Goal: Information Seeking & Learning: Learn about a topic

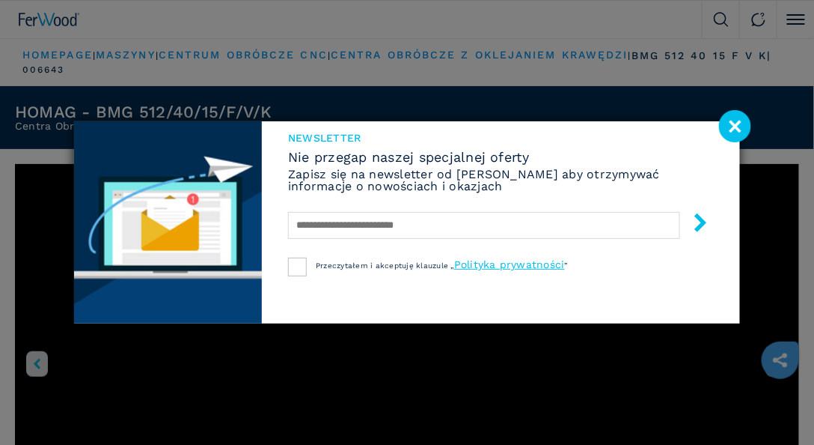
click at [737, 130] on image at bounding box center [735, 126] width 32 height 32
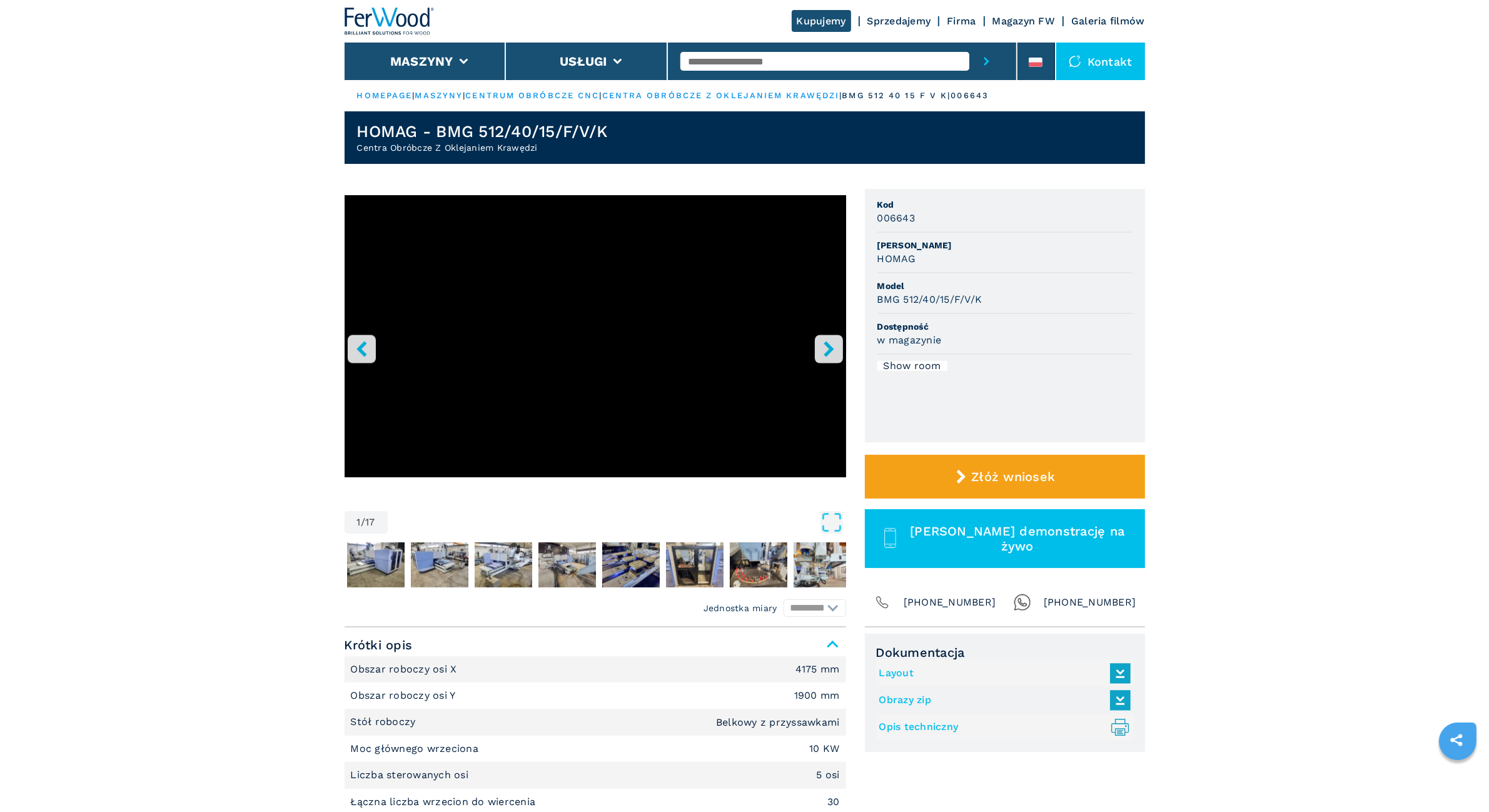
click at [680, 344] on icon "right-button" at bounding box center [829, 348] width 10 height 16
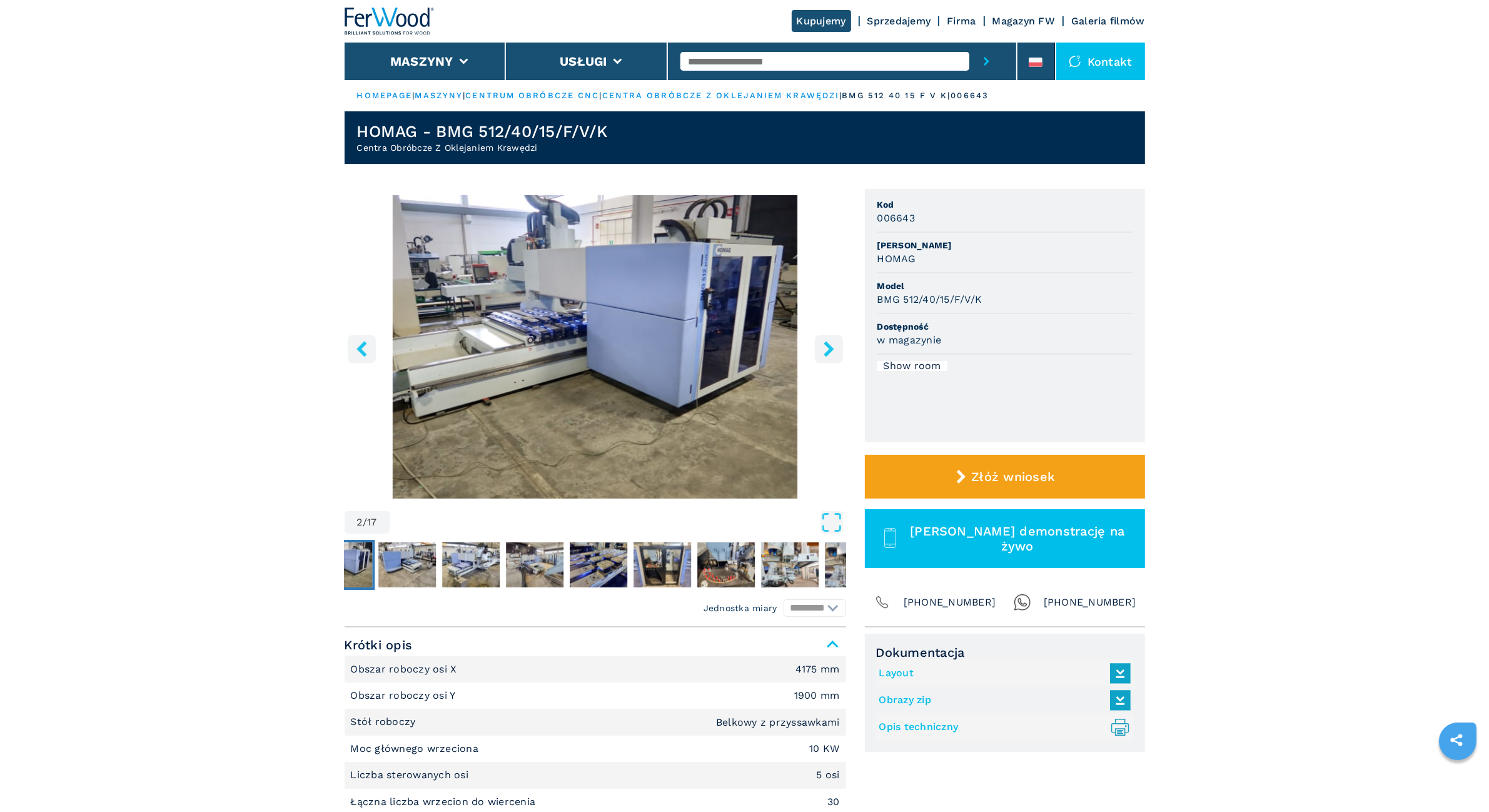
click at [680, 344] on icon "right-button" at bounding box center [829, 348] width 10 height 16
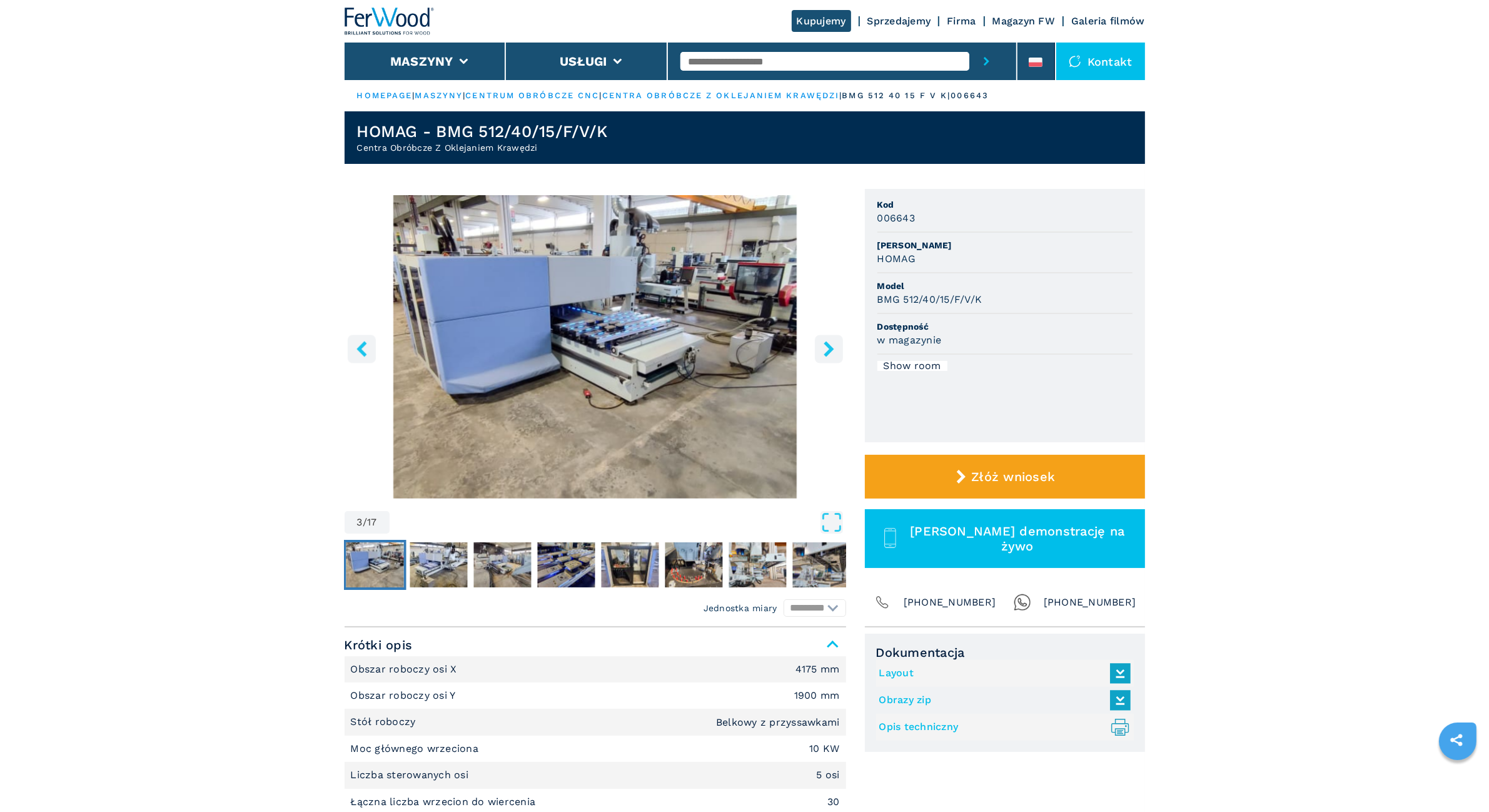
click at [680, 344] on icon "right-button" at bounding box center [829, 348] width 10 height 16
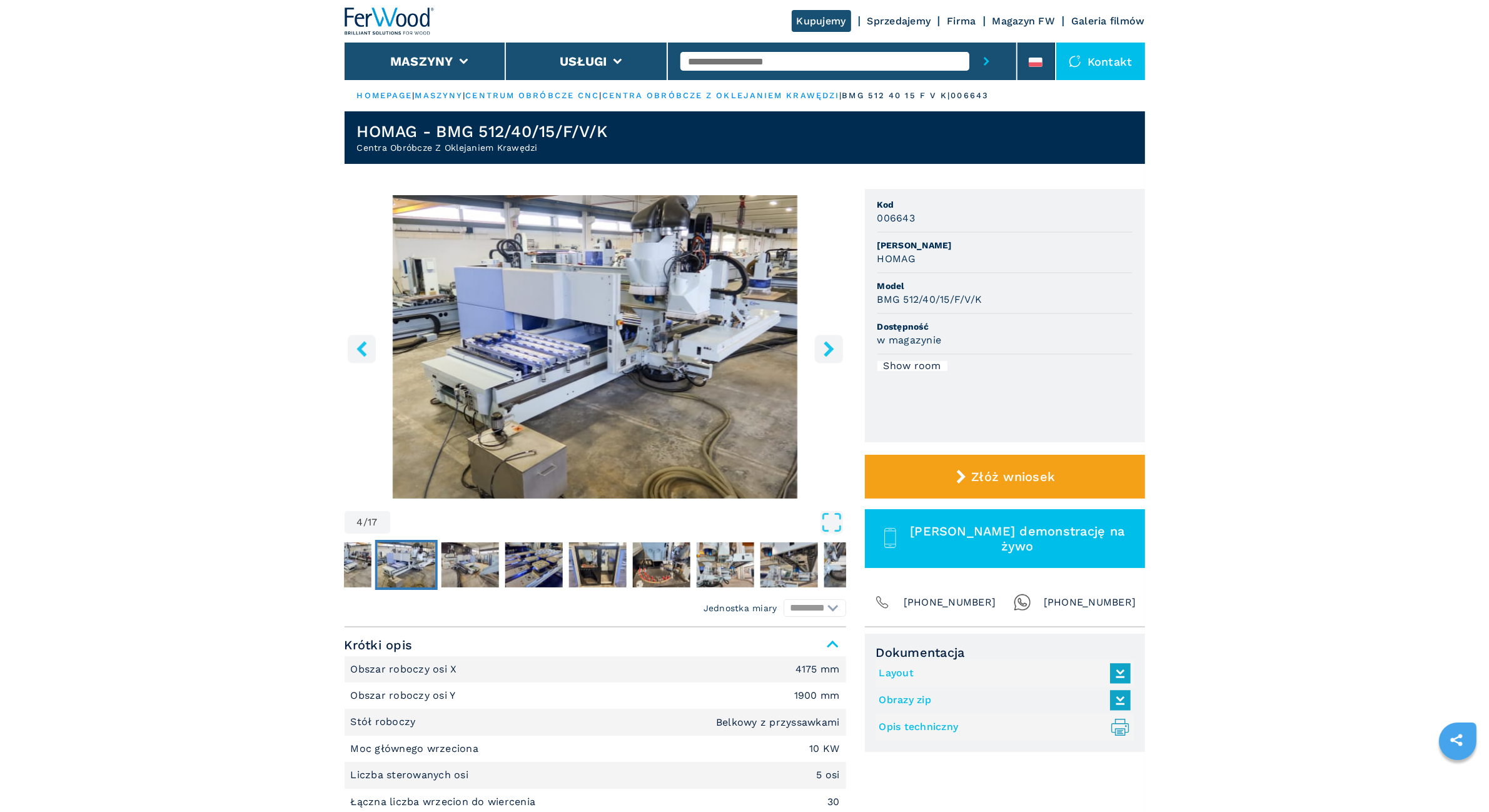
click at [680, 344] on icon "right-button" at bounding box center [829, 348] width 10 height 16
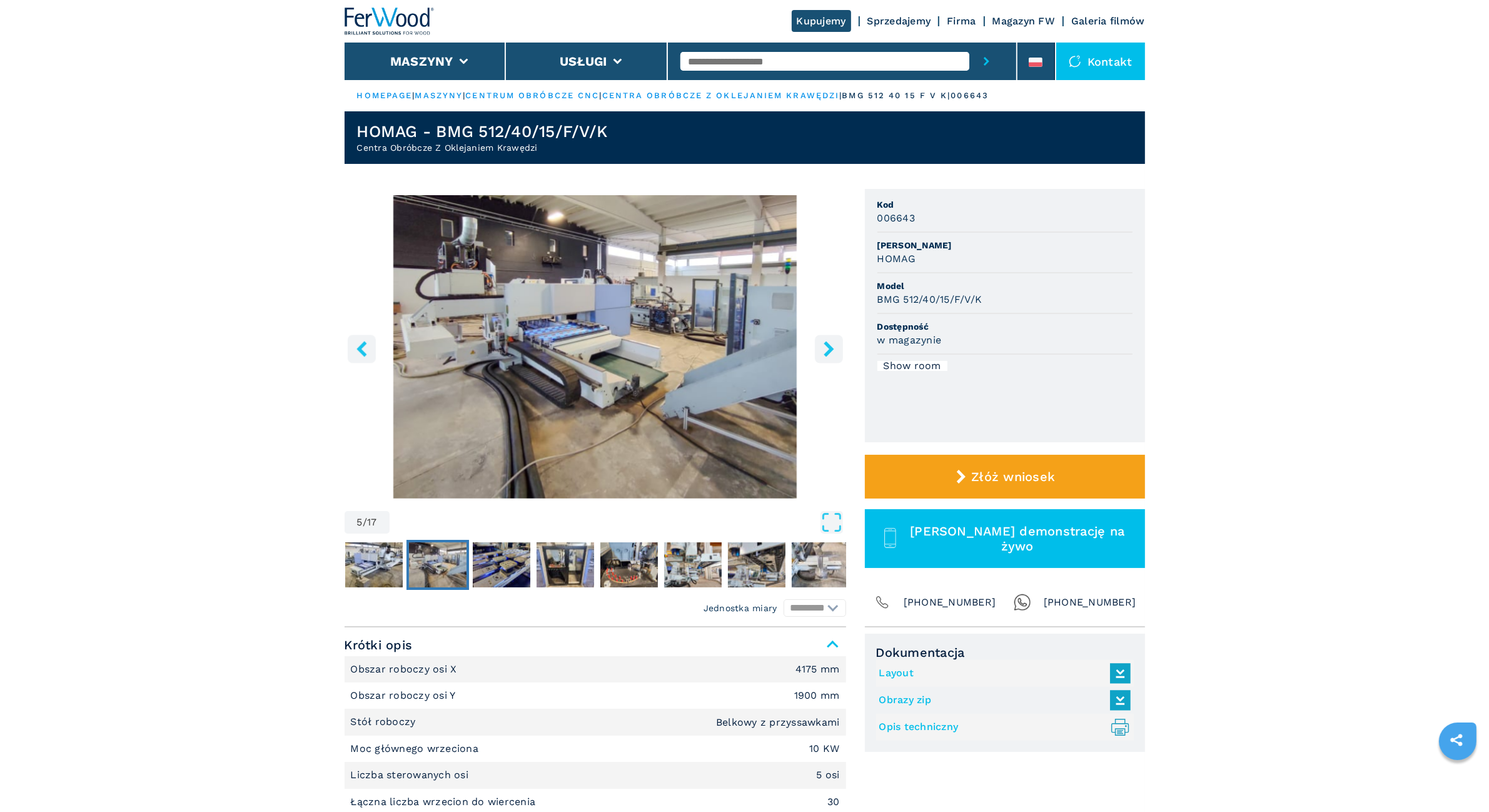
click at [680, 344] on icon "right-button" at bounding box center [829, 348] width 10 height 16
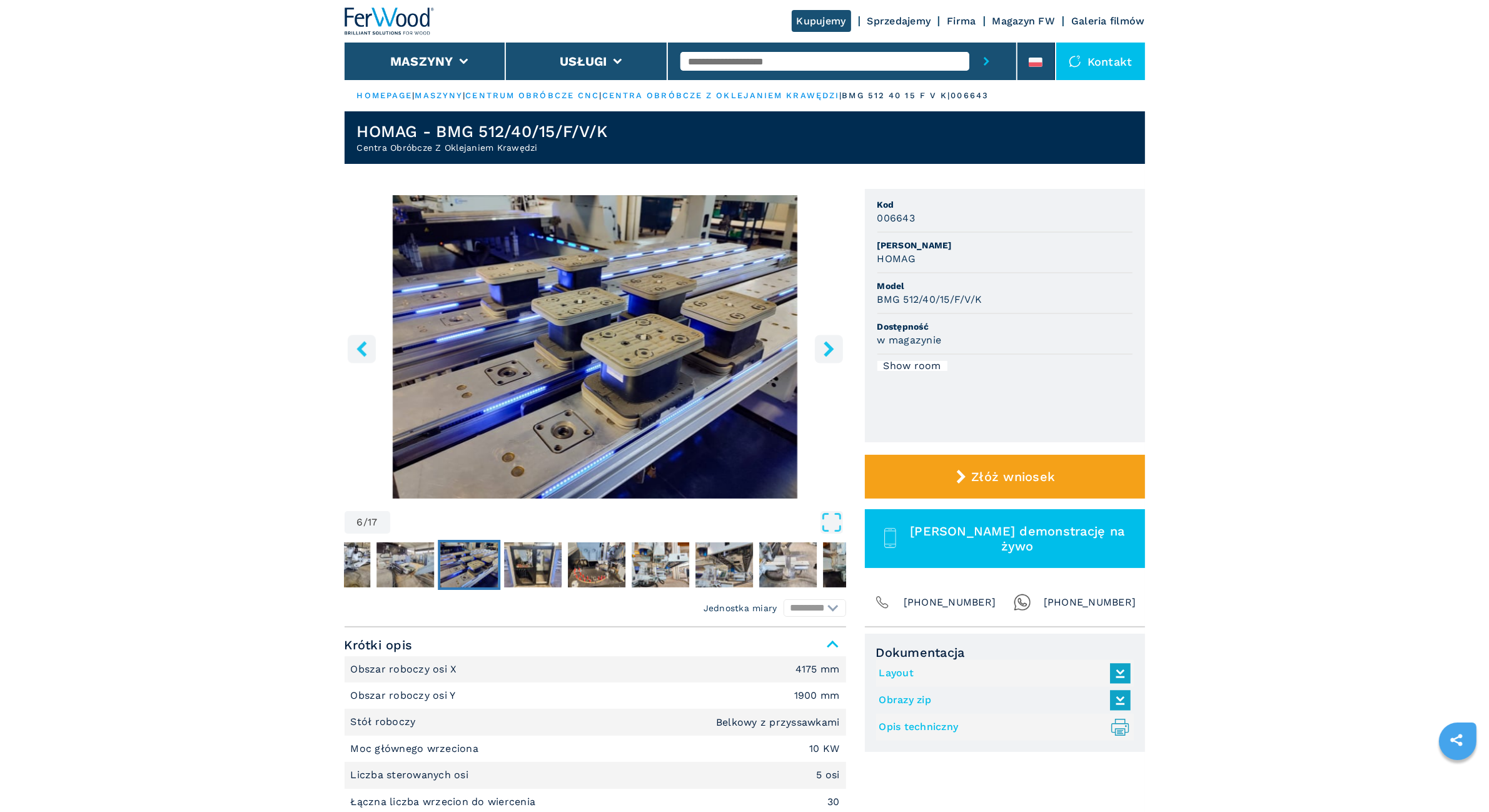
click at [680, 344] on icon "right-button" at bounding box center [829, 348] width 16 height 16
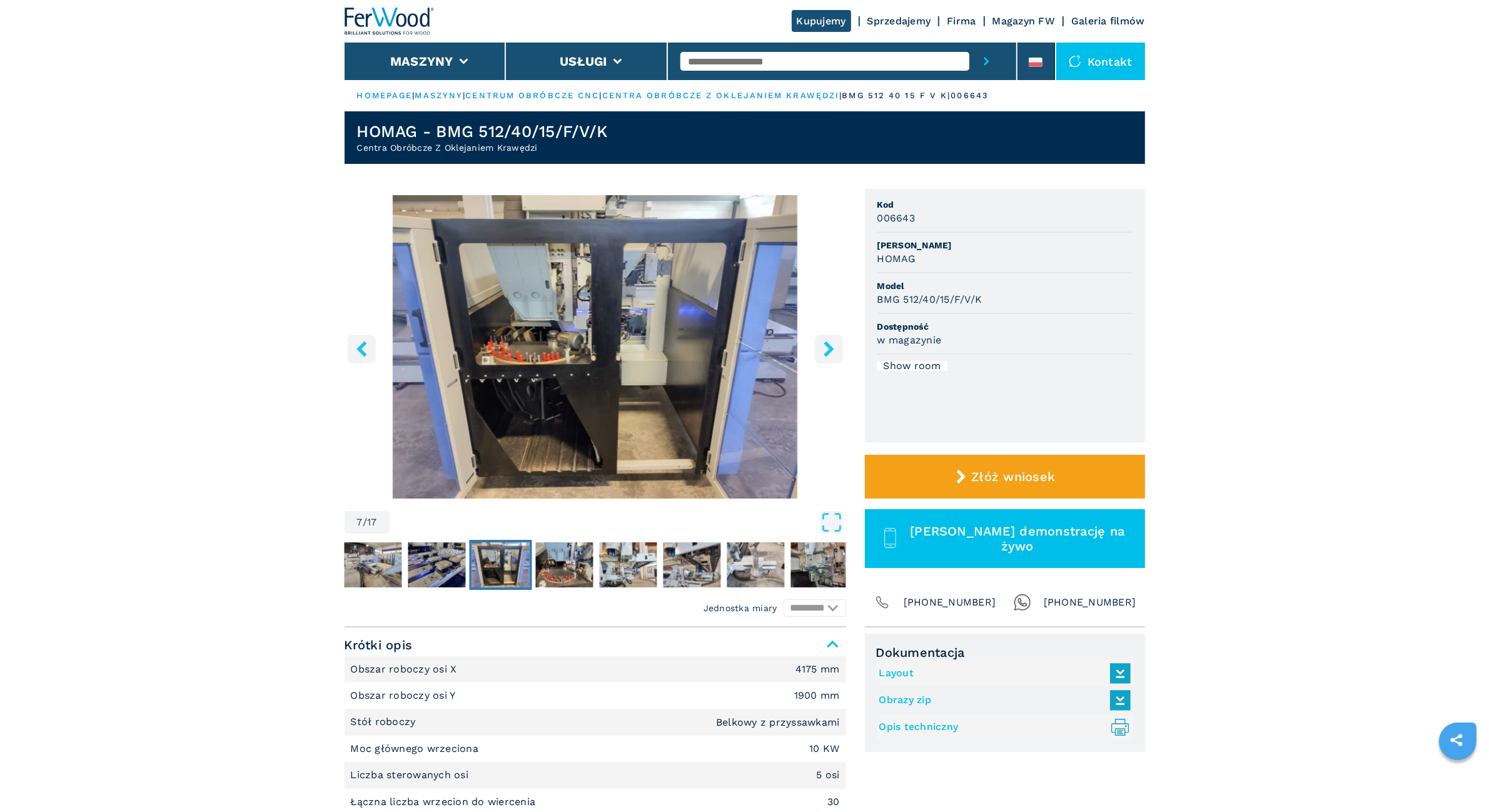
click at [680, 344] on icon "right-button" at bounding box center [829, 348] width 16 height 16
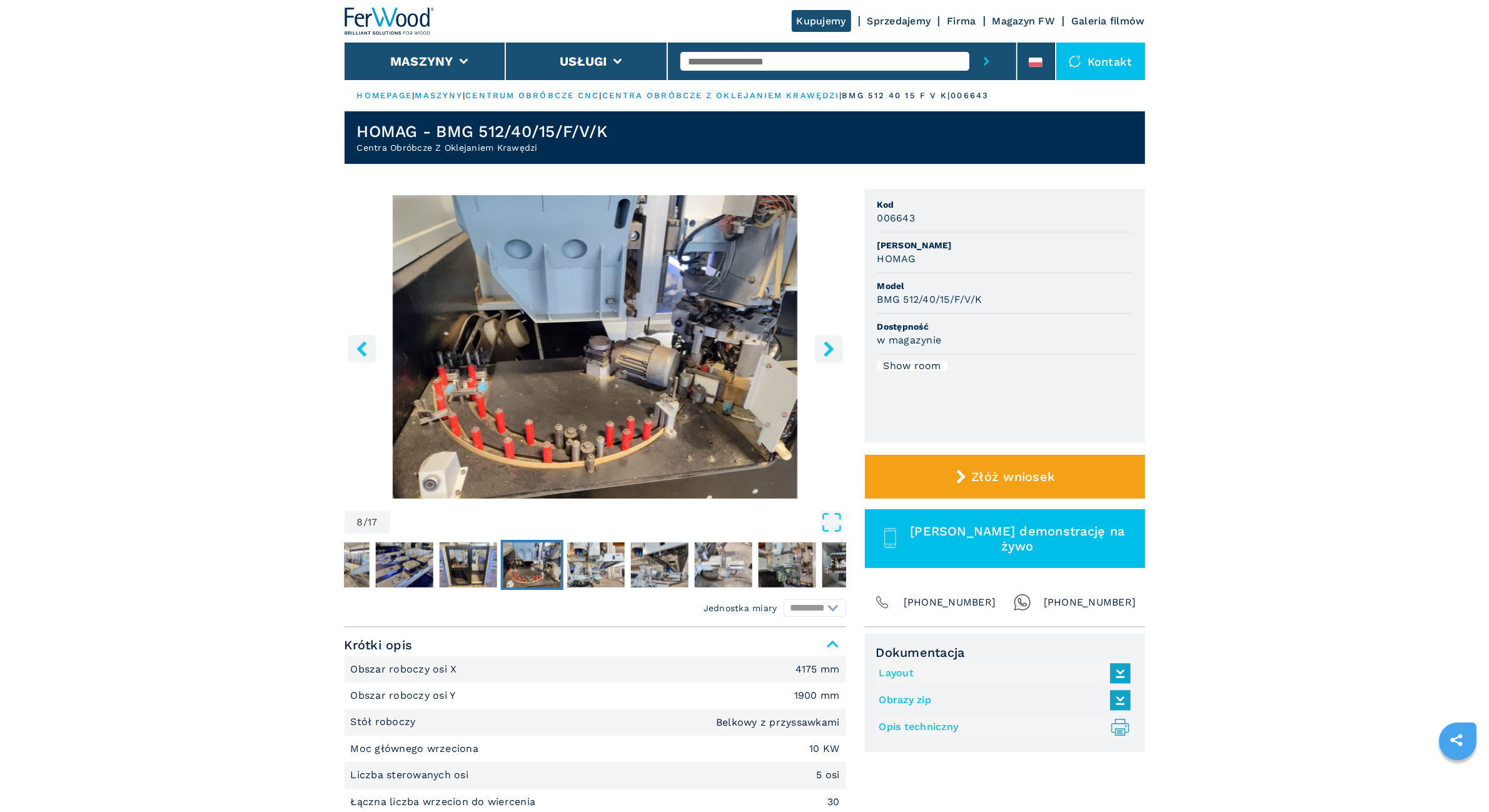
click at [680, 344] on icon "right-button" at bounding box center [829, 348] width 16 height 16
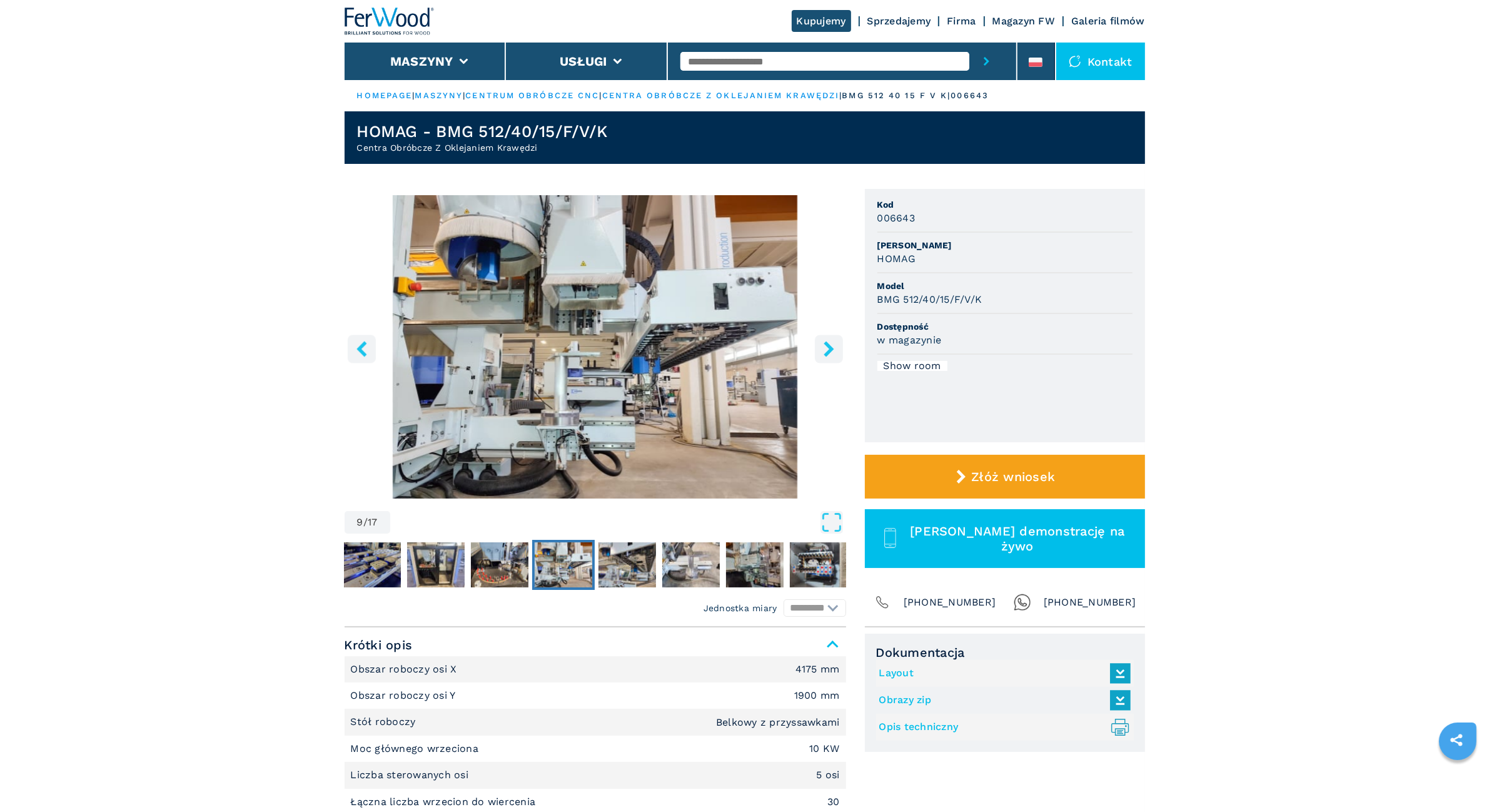
click at [680, 344] on icon "right-button" at bounding box center [829, 348] width 16 height 16
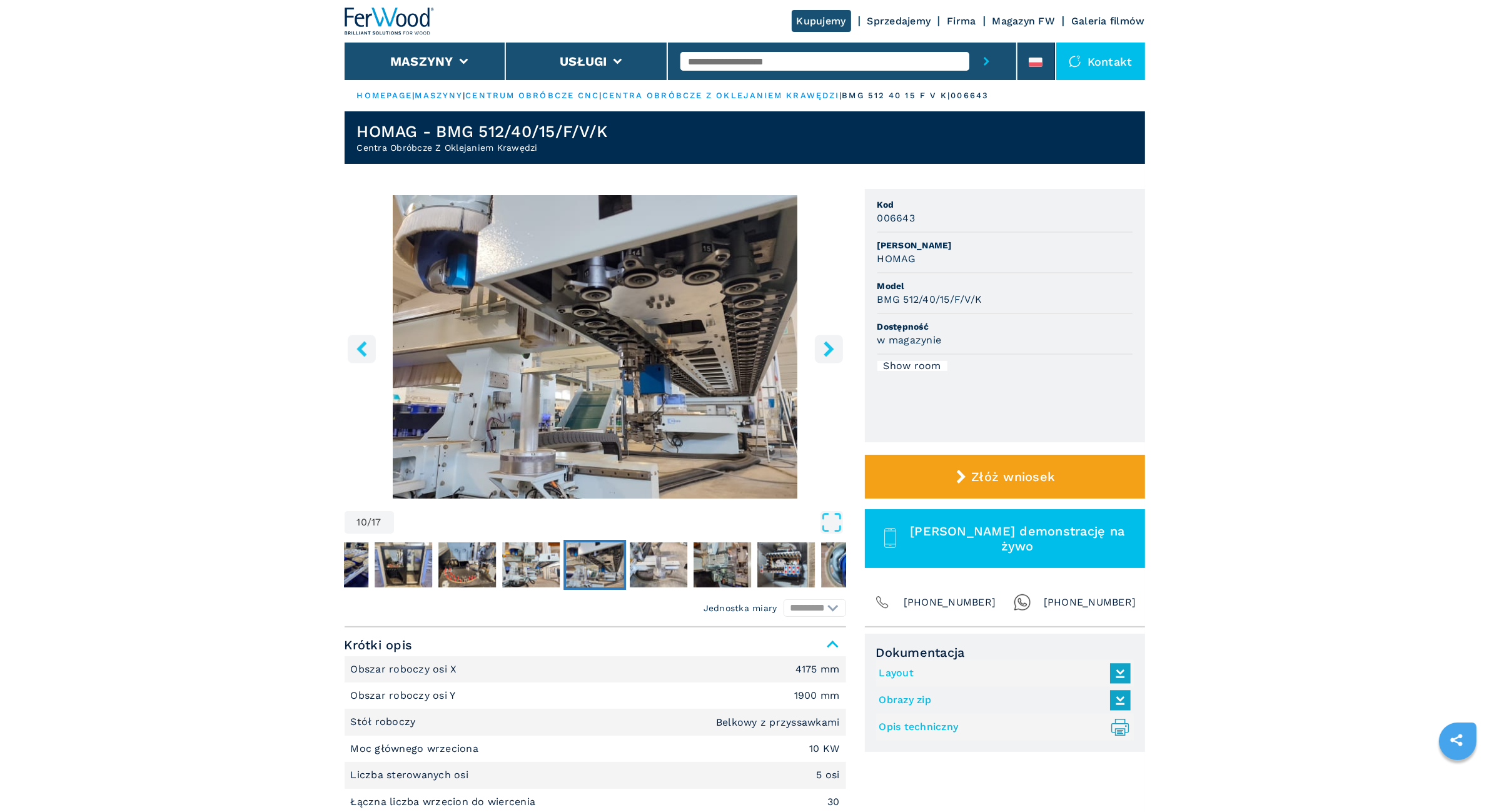
click at [680, 344] on icon "right-button" at bounding box center [829, 348] width 16 height 16
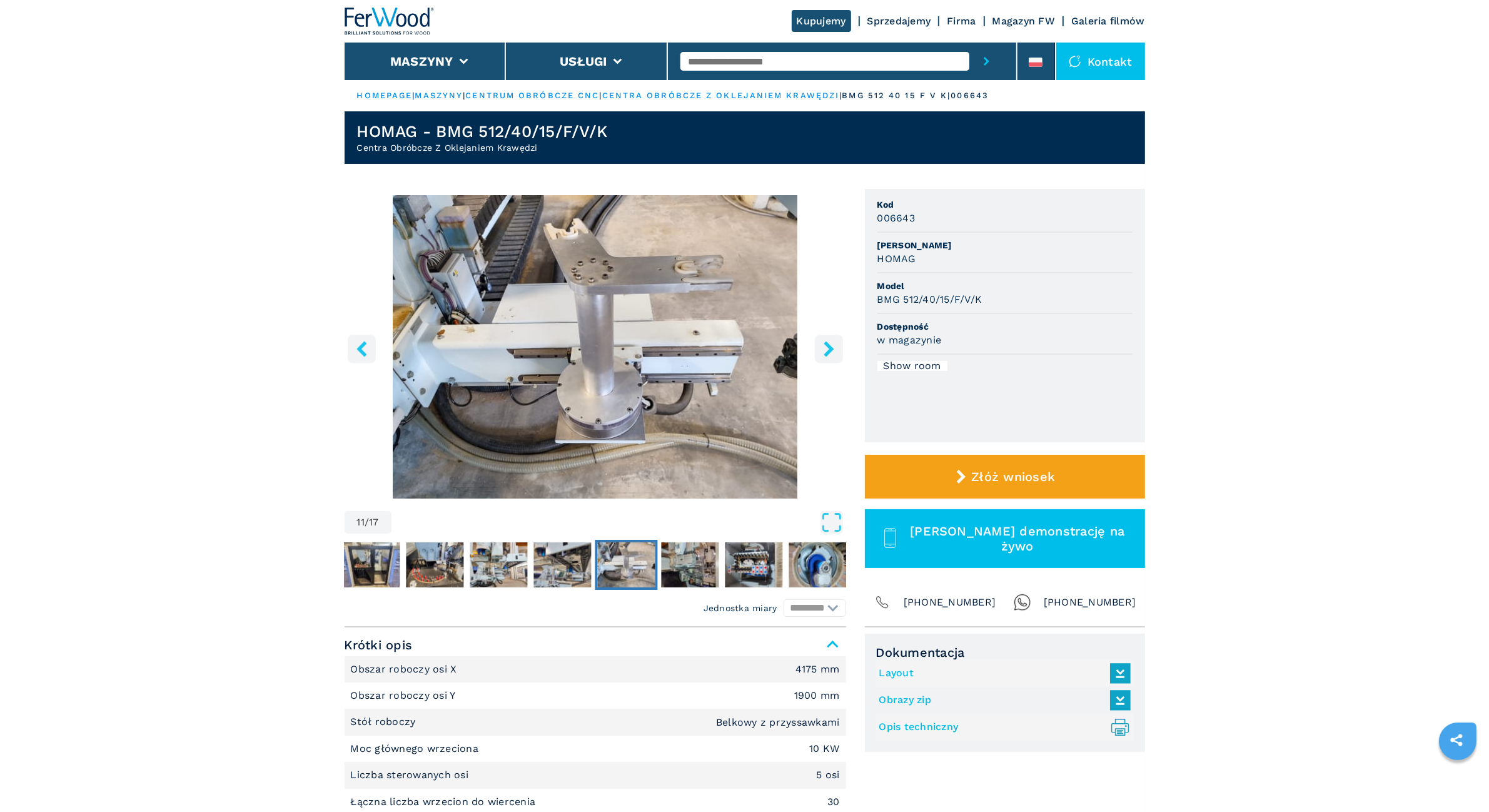
click at [680, 344] on icon "right-button" at bounding box center [829, 348] width 16 height 16
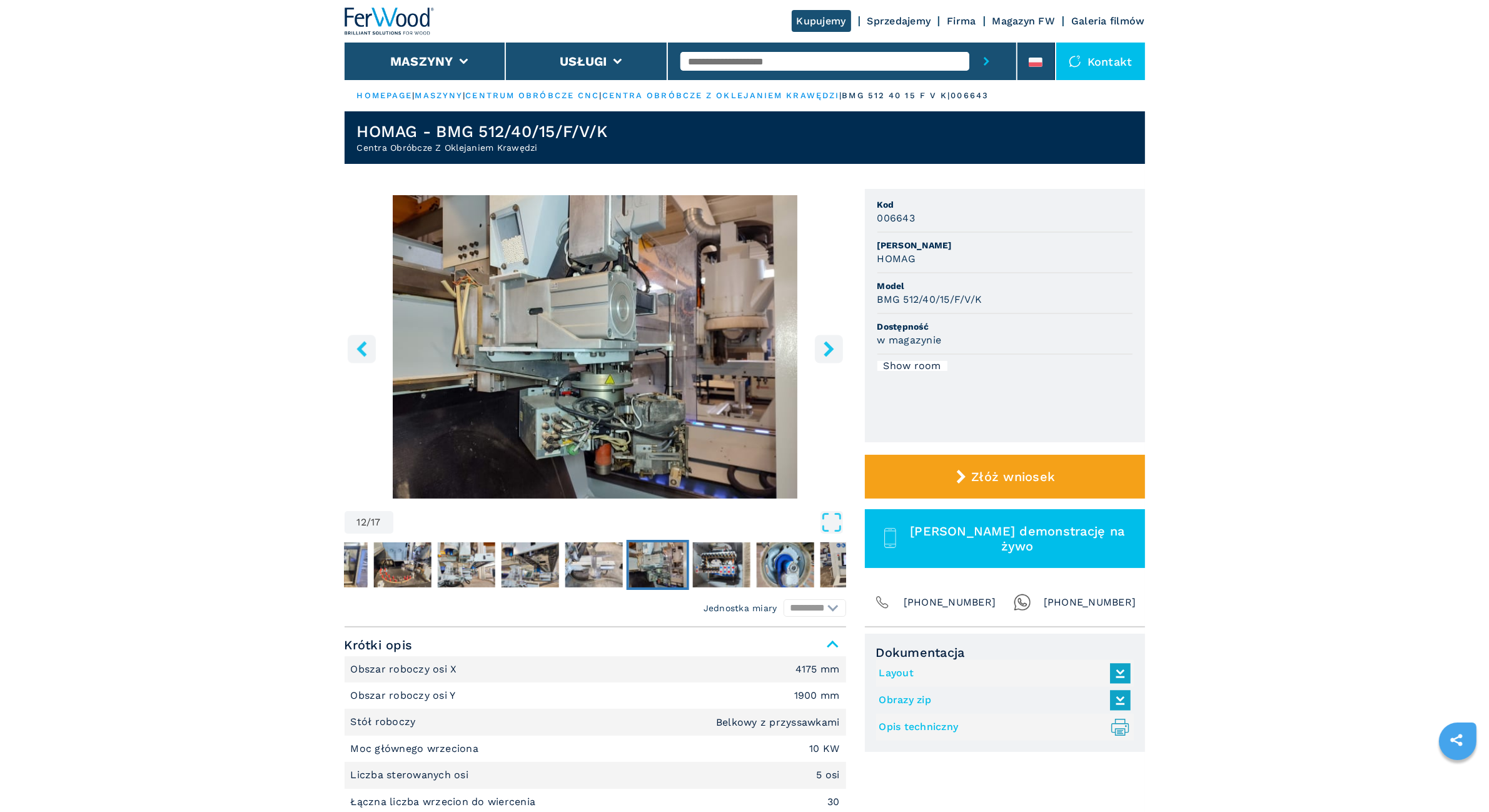
click at [680, 344] on icon "right-button" at bounding box center [829, 348] width 16 height 16
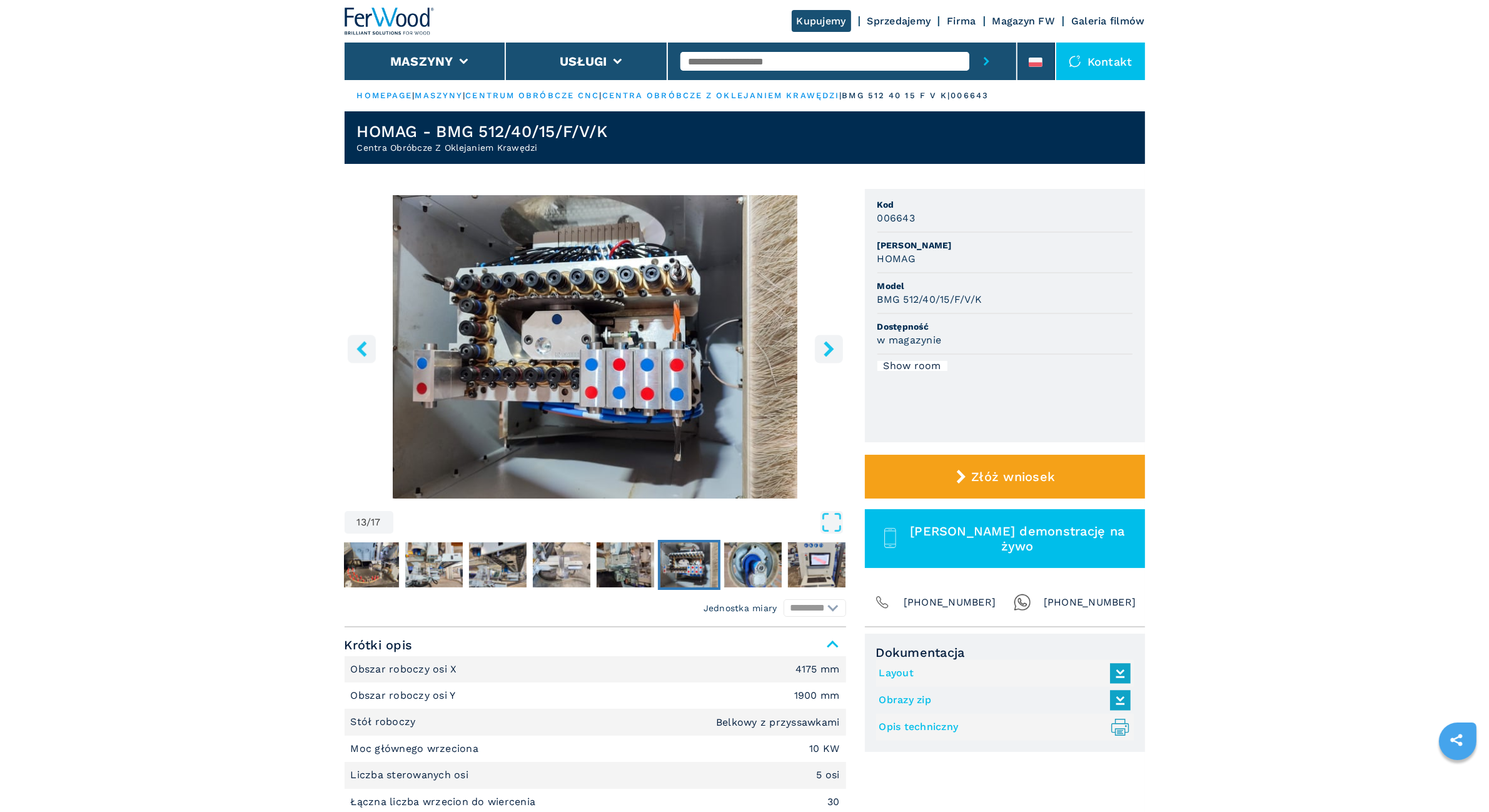
click at [680, 344] on icon "right-button" at bounding box center [829, 348] width 16 height 16
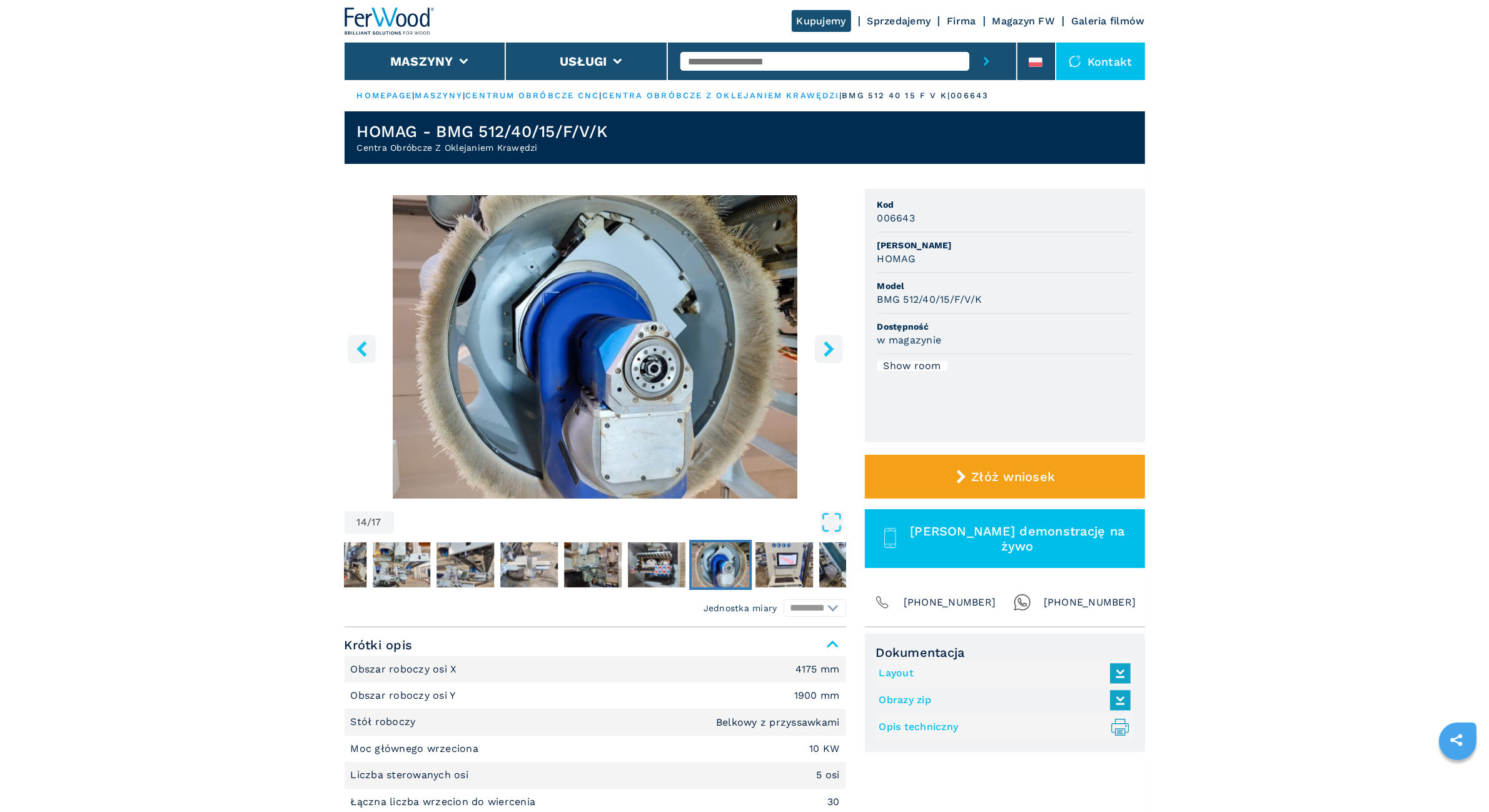
click at [680, 344] on icon "right-button" at bounding box center [829, 348] width 16 height 16
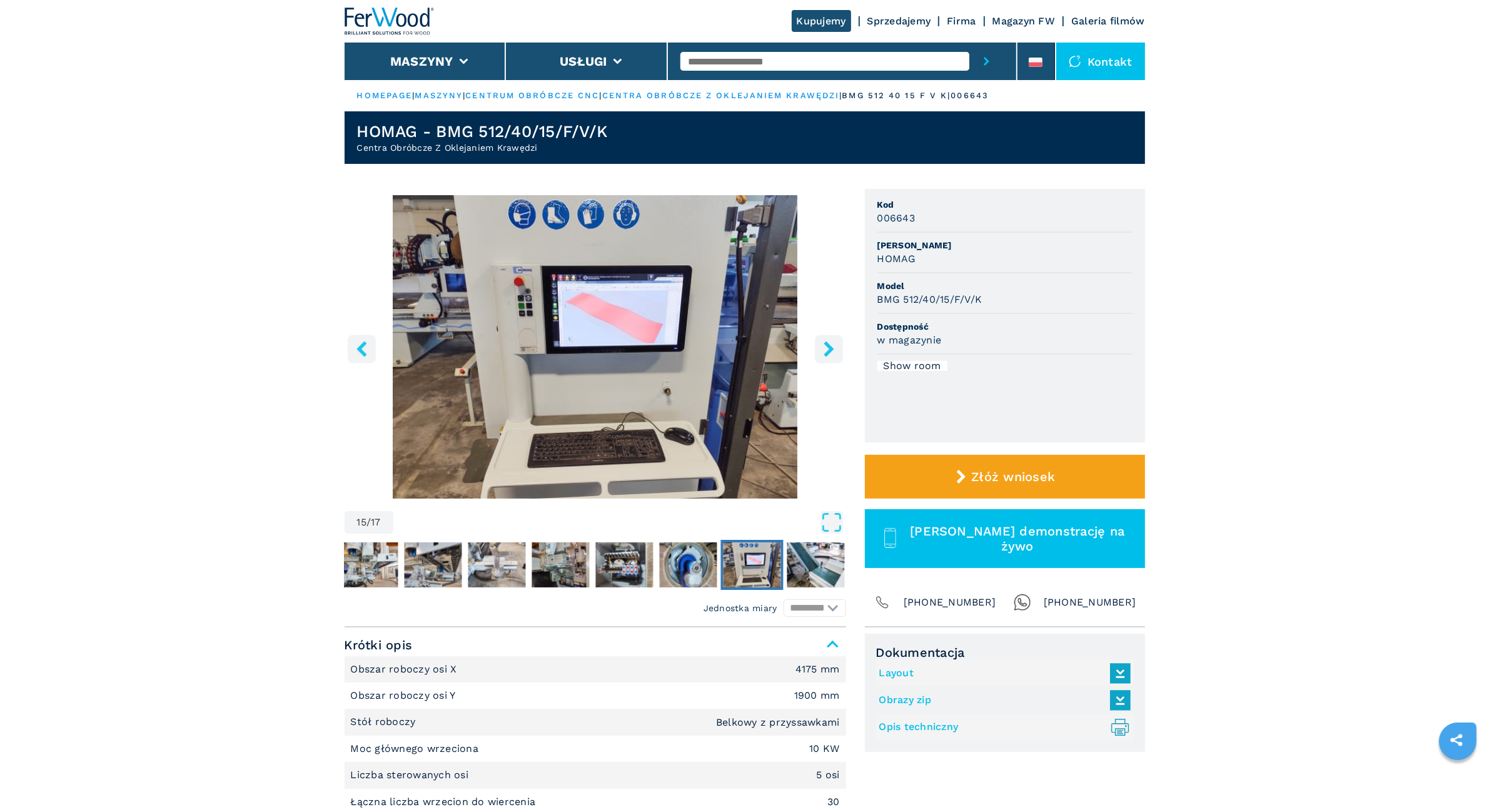
click at [680, 344] on icon "right-button" at bounding box center [829, 348] width 16 height 16
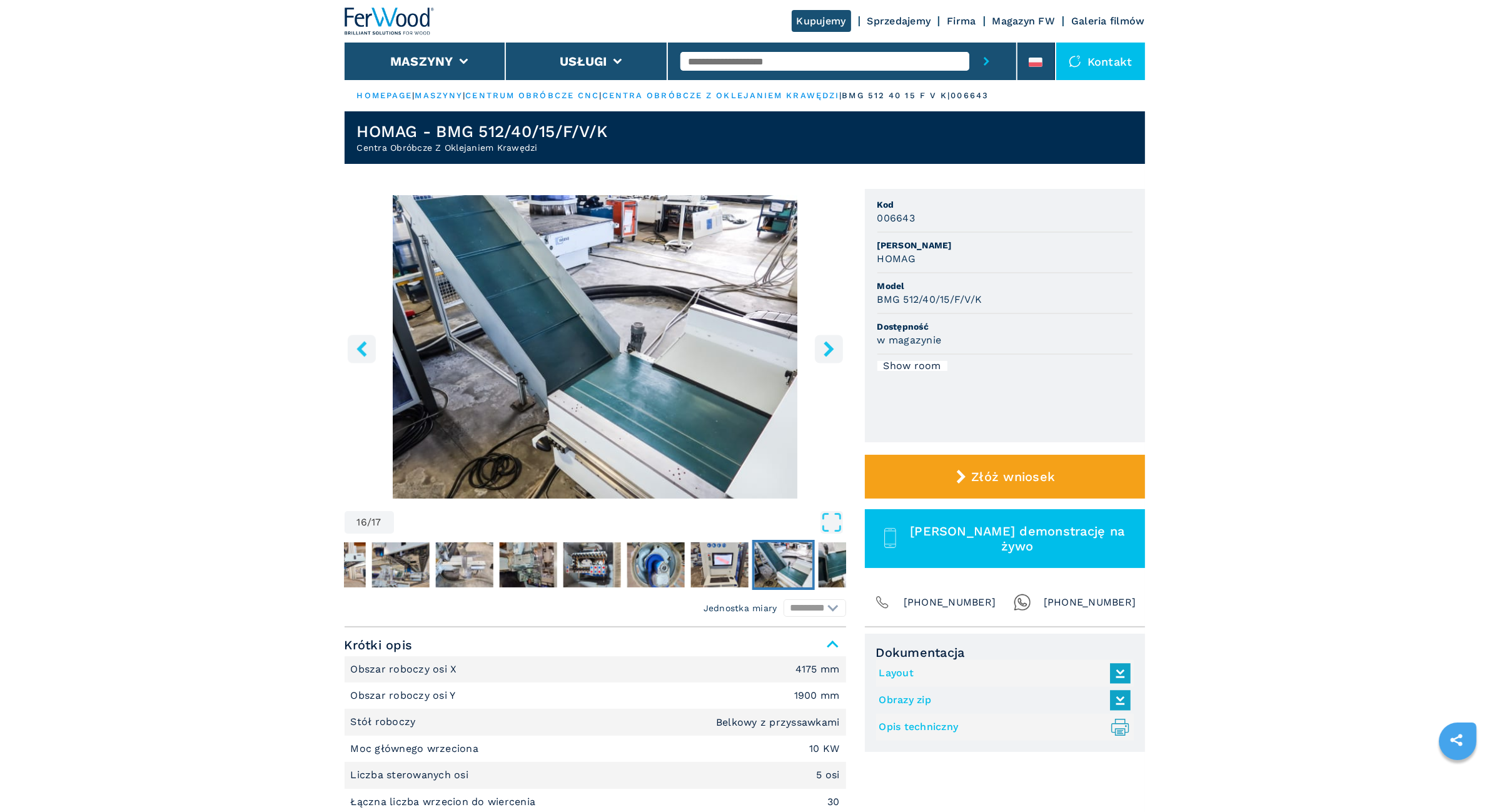
click at [680, 344] on icon "right-button" at bounding box center [829, 348] width 16 height 16
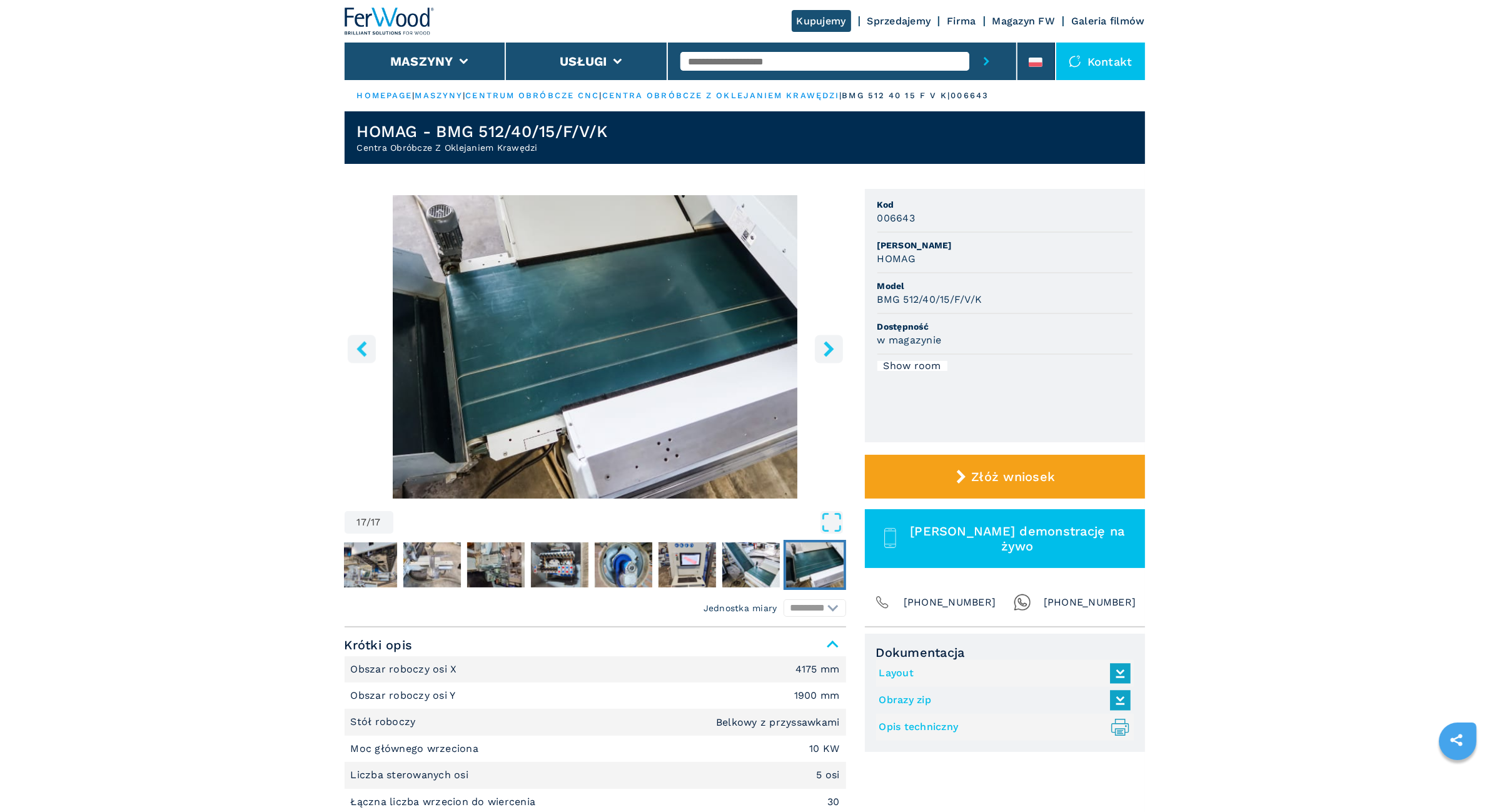
click at [680, 344] on icon "right-button" at bounding box center [829, 348] width 10 height 16
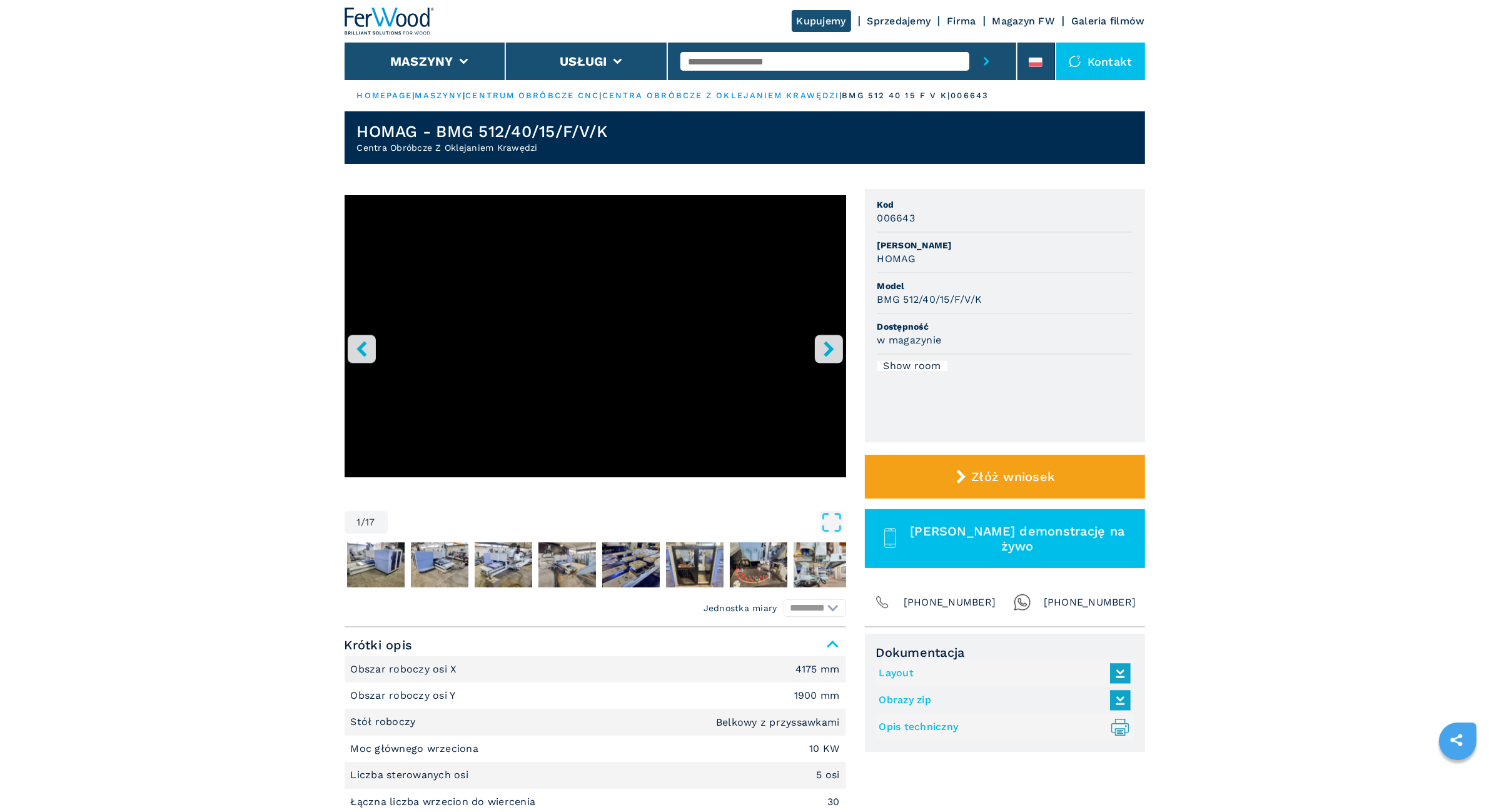
click at [680, 344] on icon "right-button" at bounding box center [829, 348] width 10 height 16
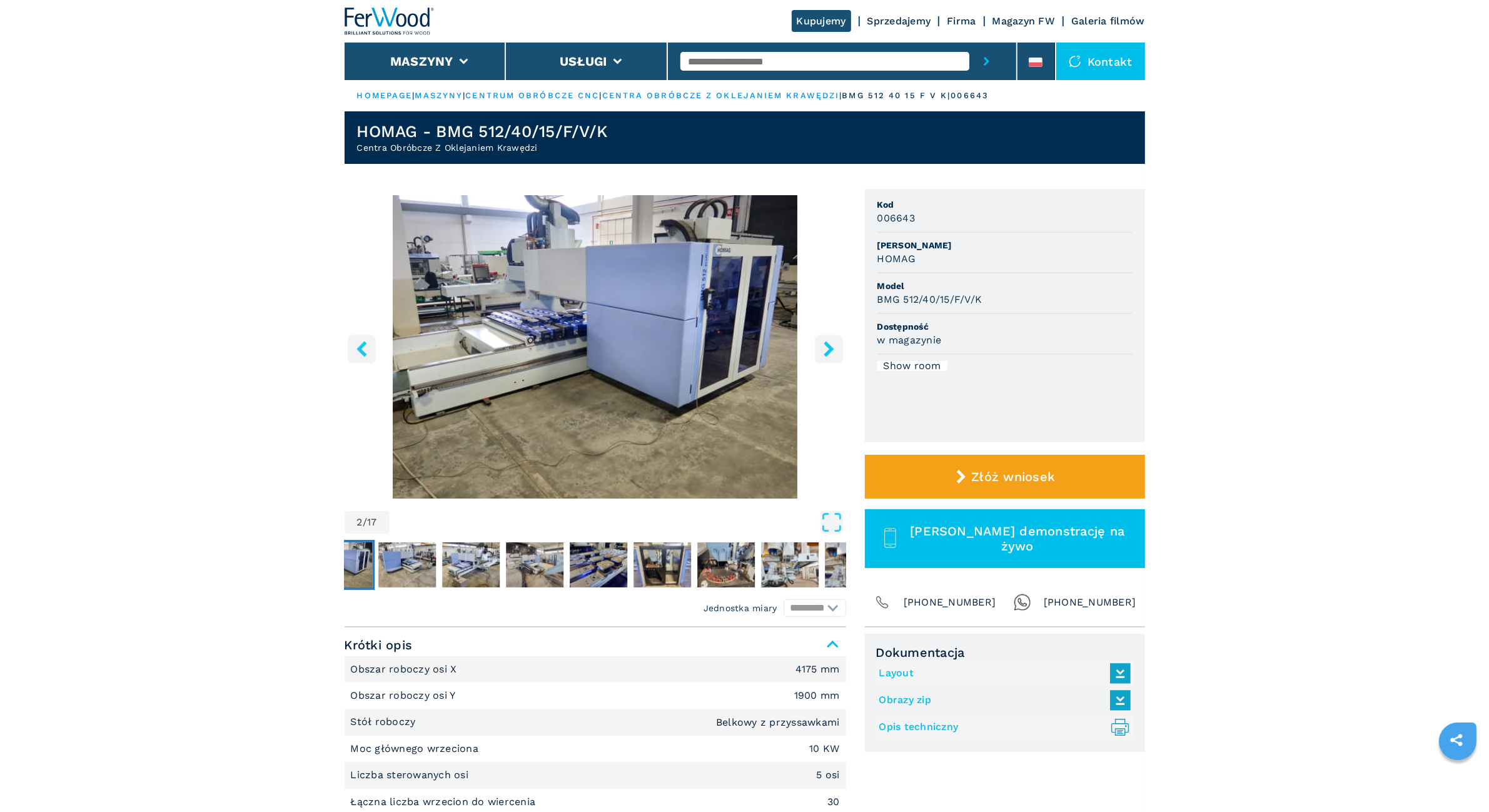
click at [354, 346] on icon "left-button" at bounding box center [362, 348] width 16 height 16
